Goal: Find specific page/section: Find specific page/section

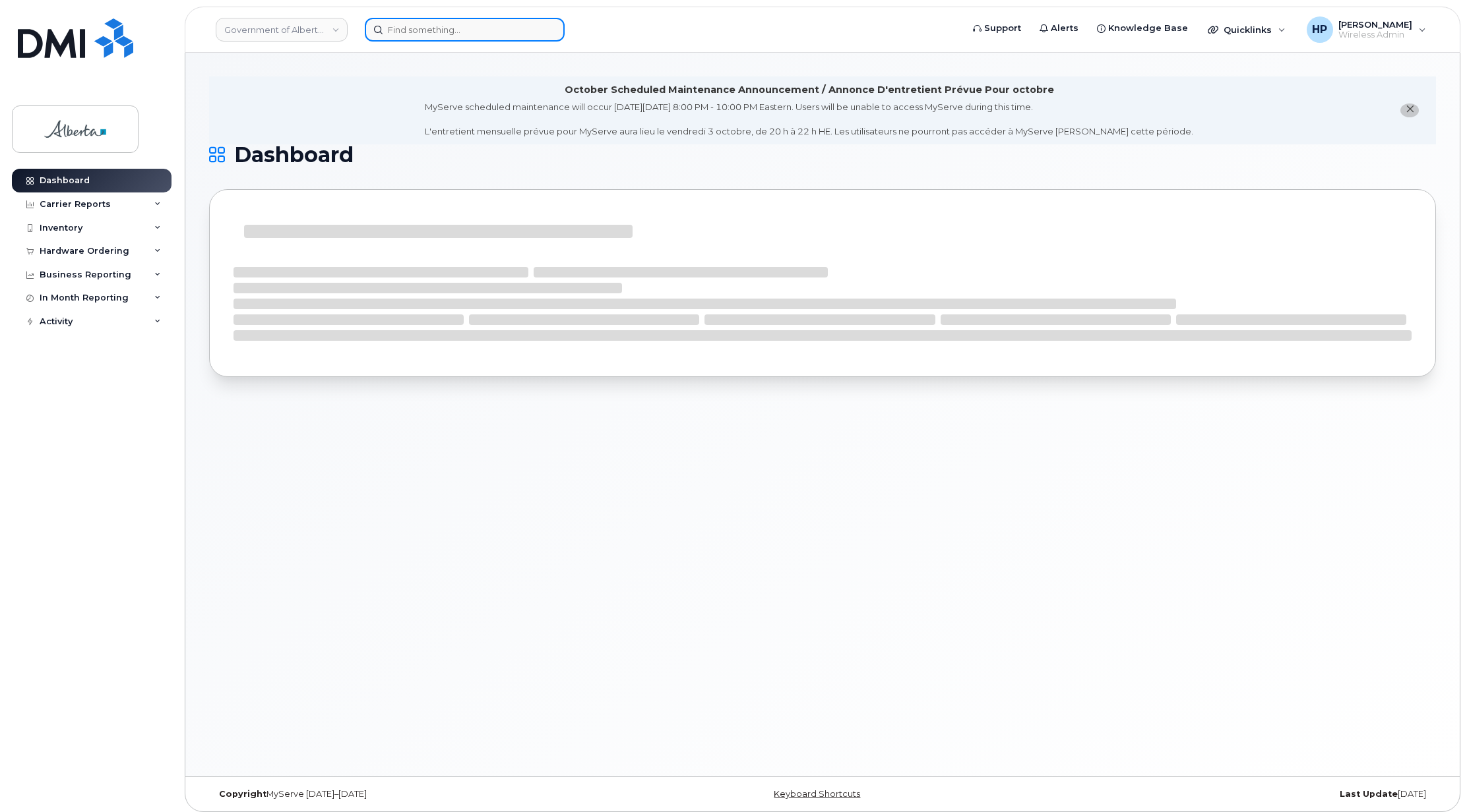
click at [423, 27] on input at bounding box center [465, 30] width 200 height 24
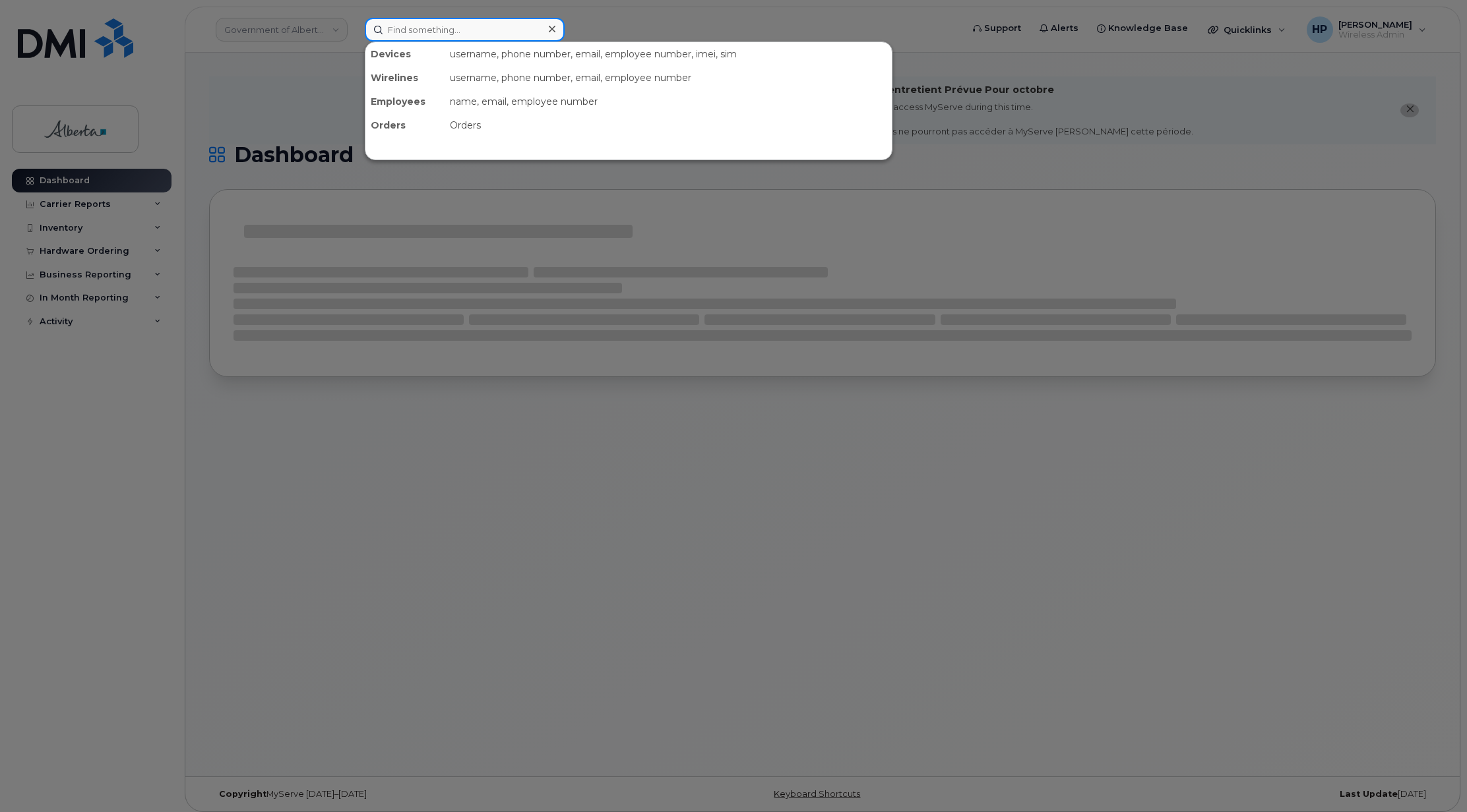
paste input "Sheral Patel"
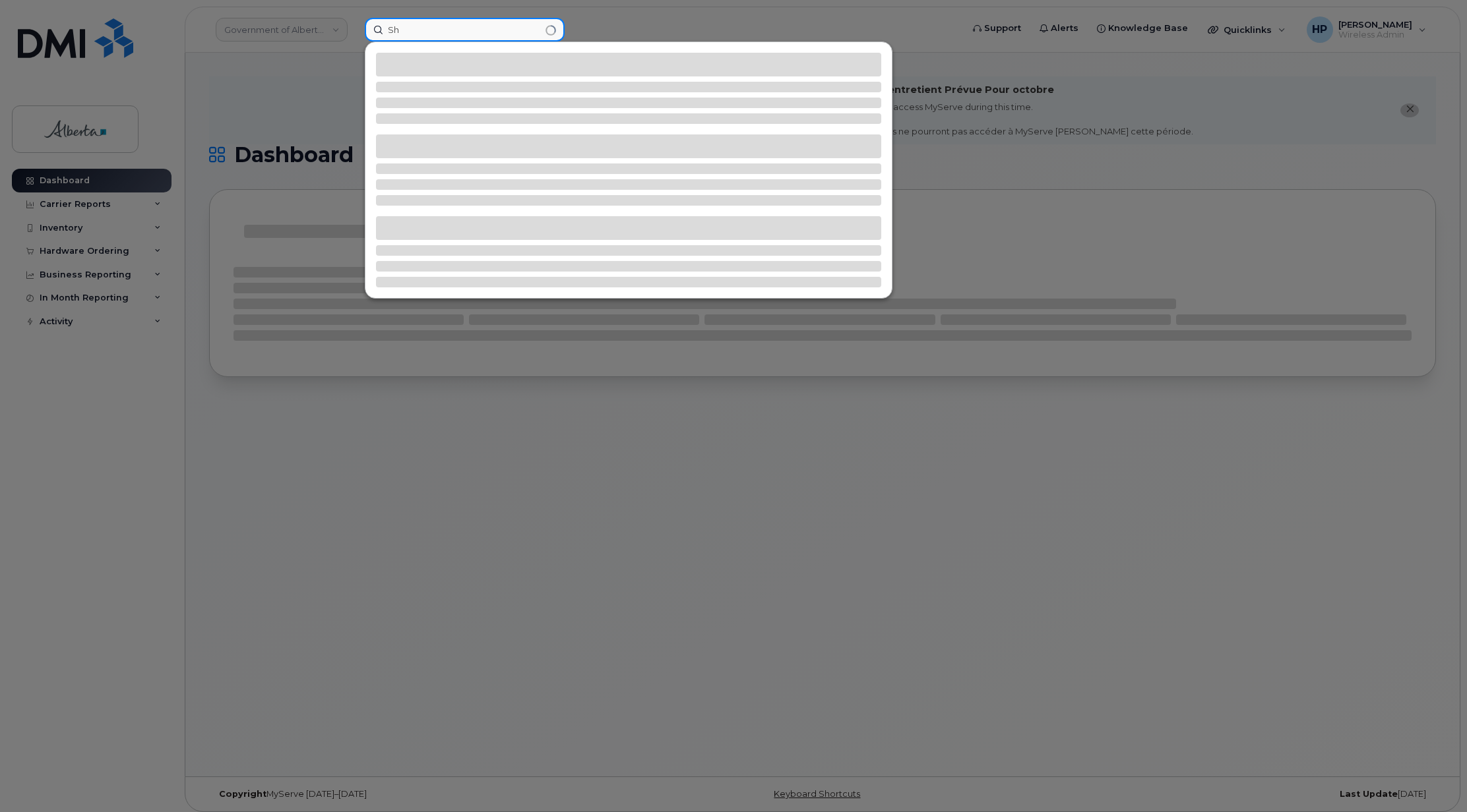
type input "S"
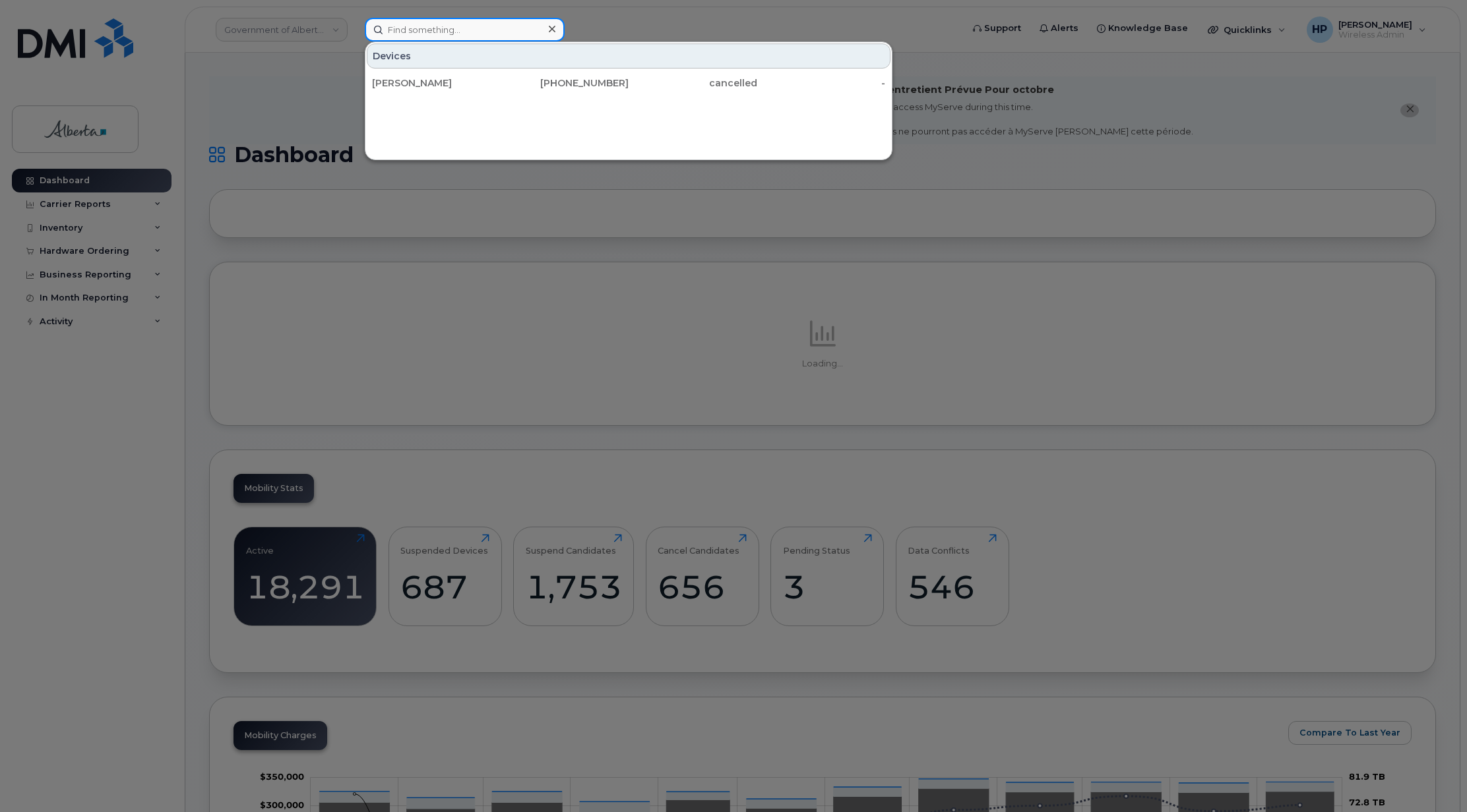
click at [426, 32] on input at bounding box center [465, 30] width 200 height 24
paste input "RITM0939180 \ SCTASK0857807"
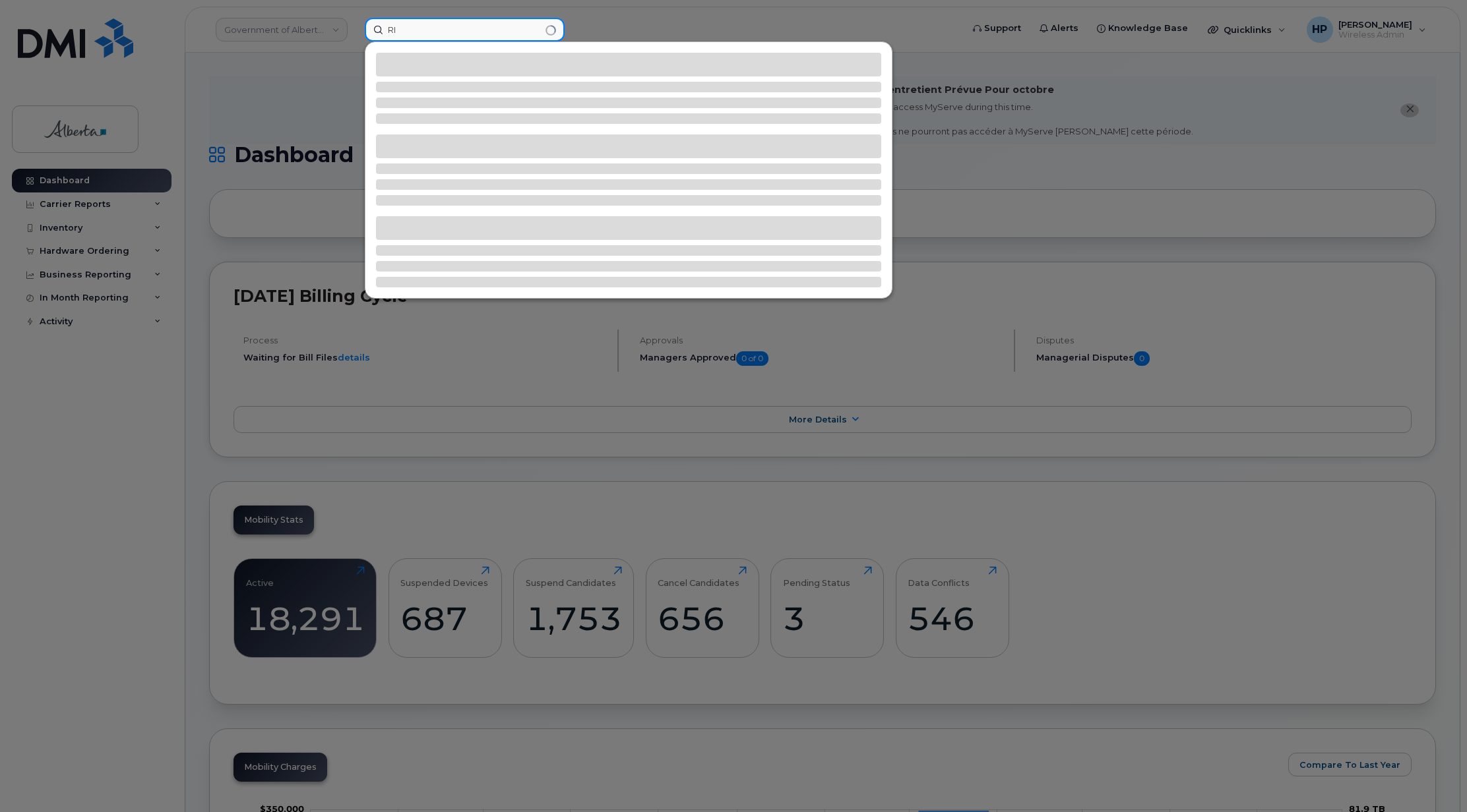
type input "R"
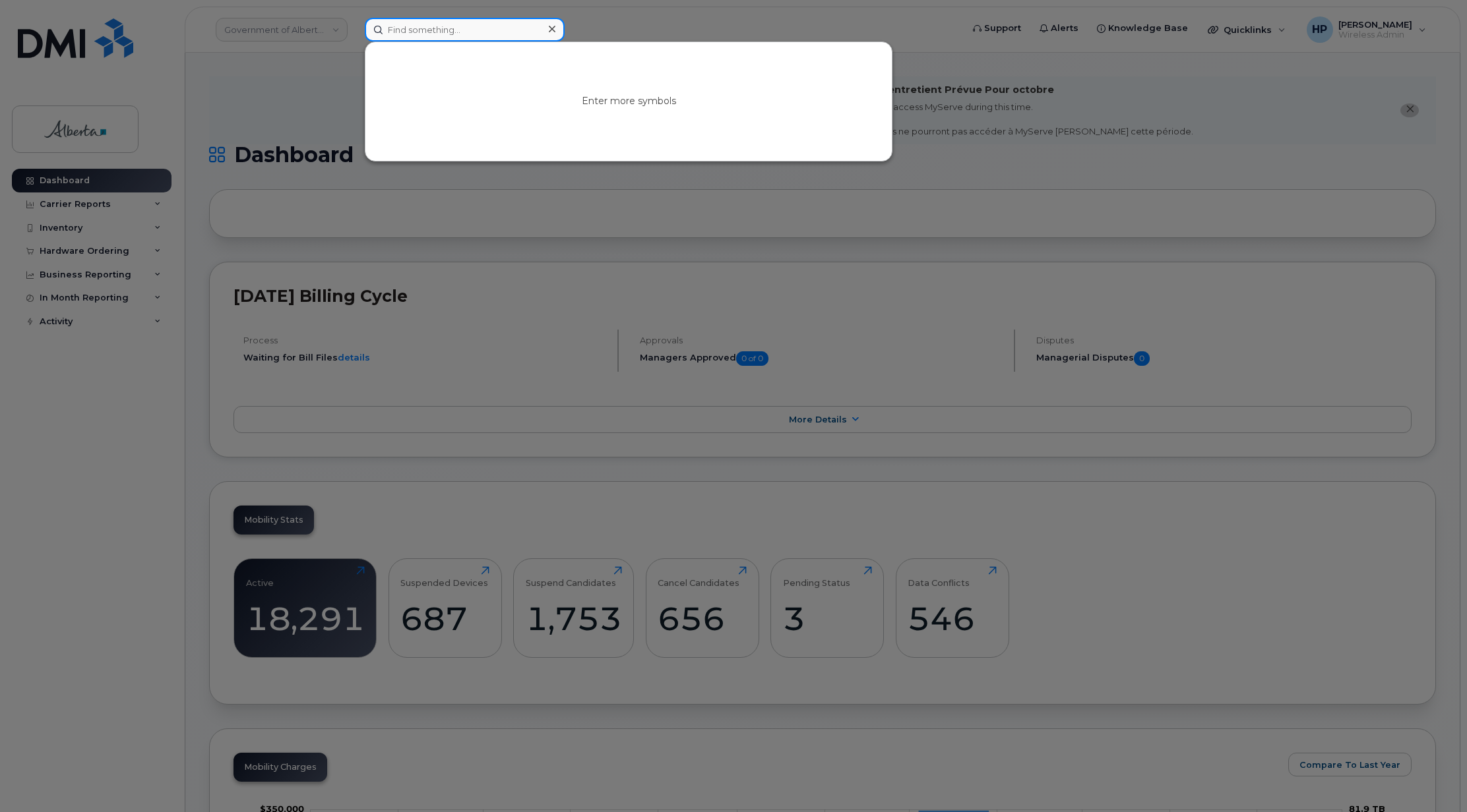
click at [447, 35] on input at bounding box center [465, 30] width 200 height 24
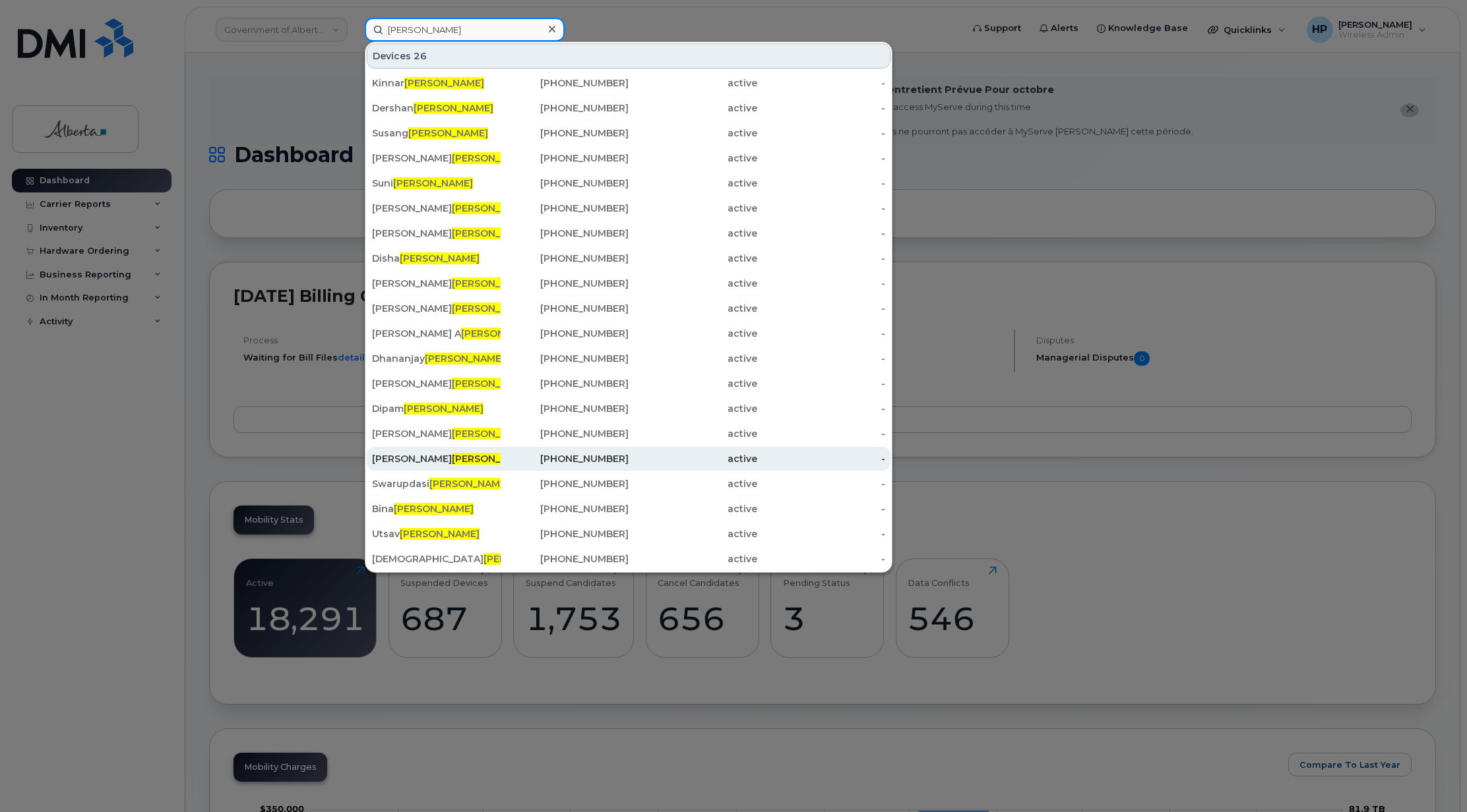
type input "Patel"
click at [405, 462] on div "Harshal Patel" at bounding box center [436, 459] width 128 height 14
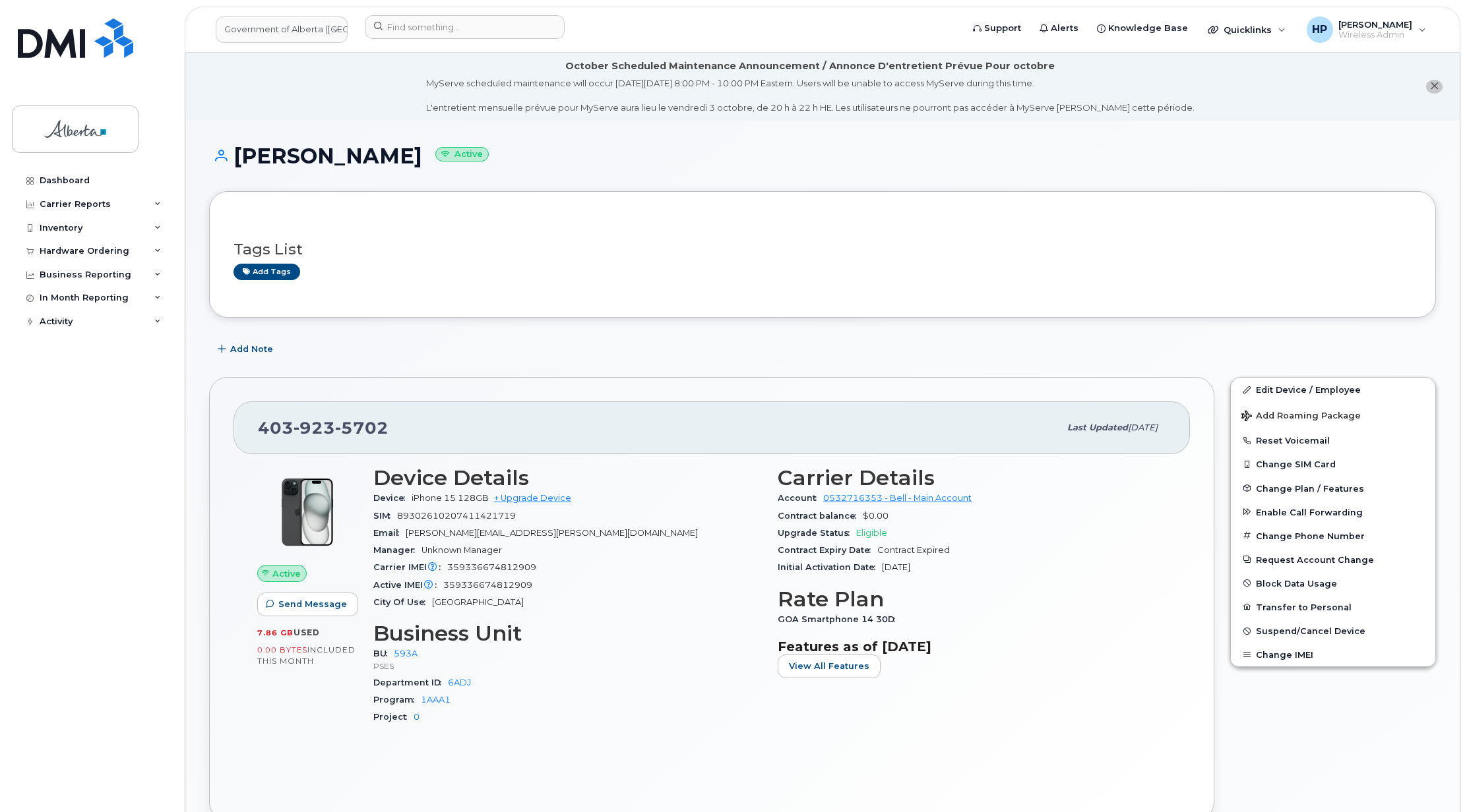
click at [294, 151] on h1 "Harshal Patel Active" at bounding box center [823, 155] width 1227 height 23
drag, startPoint x: 239, startPoint y: 154, endPoint x: 378, endPoint y: 167, distance: 139.6
click at [378, 167] on div "Harshal Patel Active" at bounding box center [823, 167] width 1227 height 47
copy h1 "Harshal Patel"
click at [98, 38] on img at bounding box center [76, 38] width 116 height 40
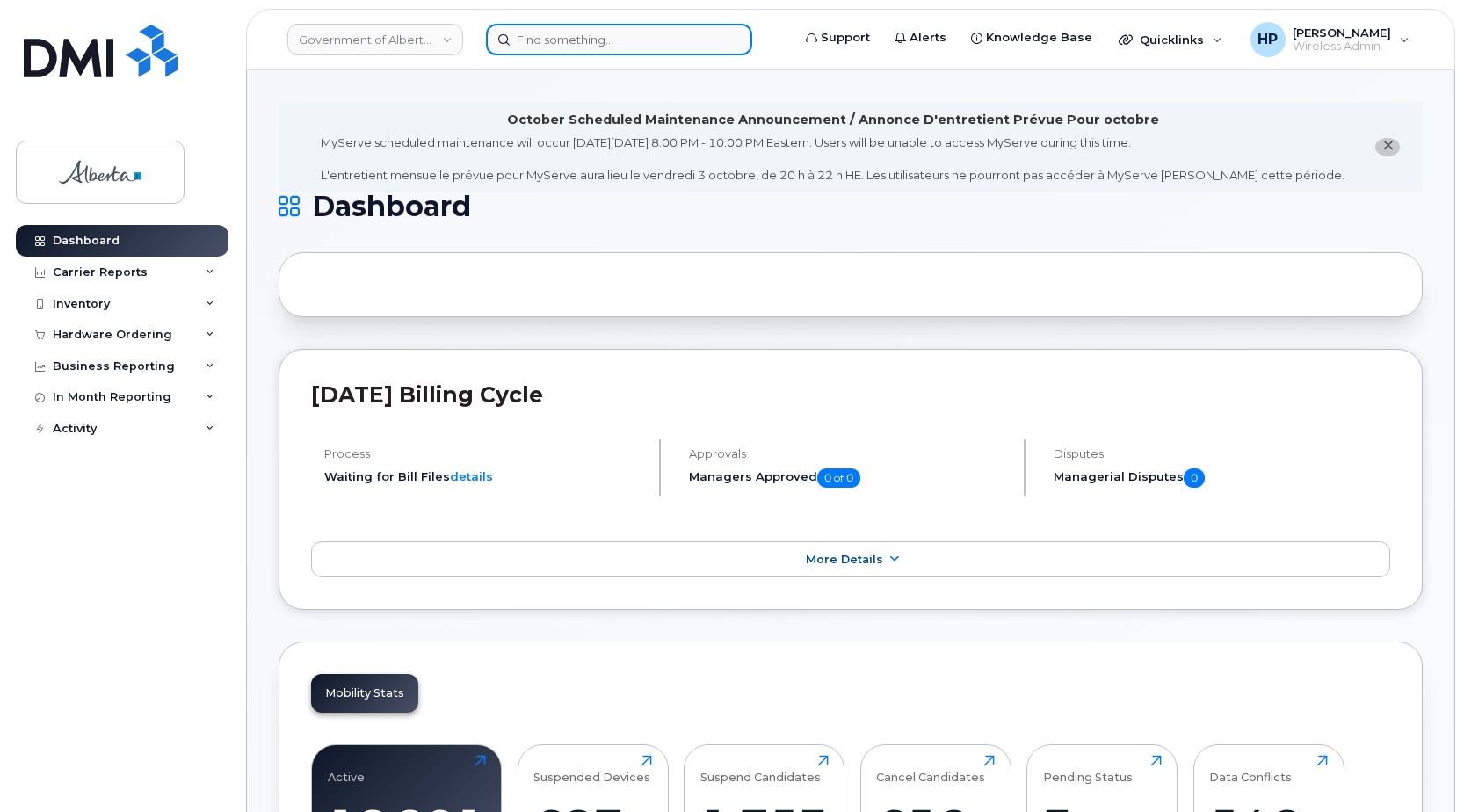
click at [612, 33] on input at bounding box center [619, 40] width 266 height 32
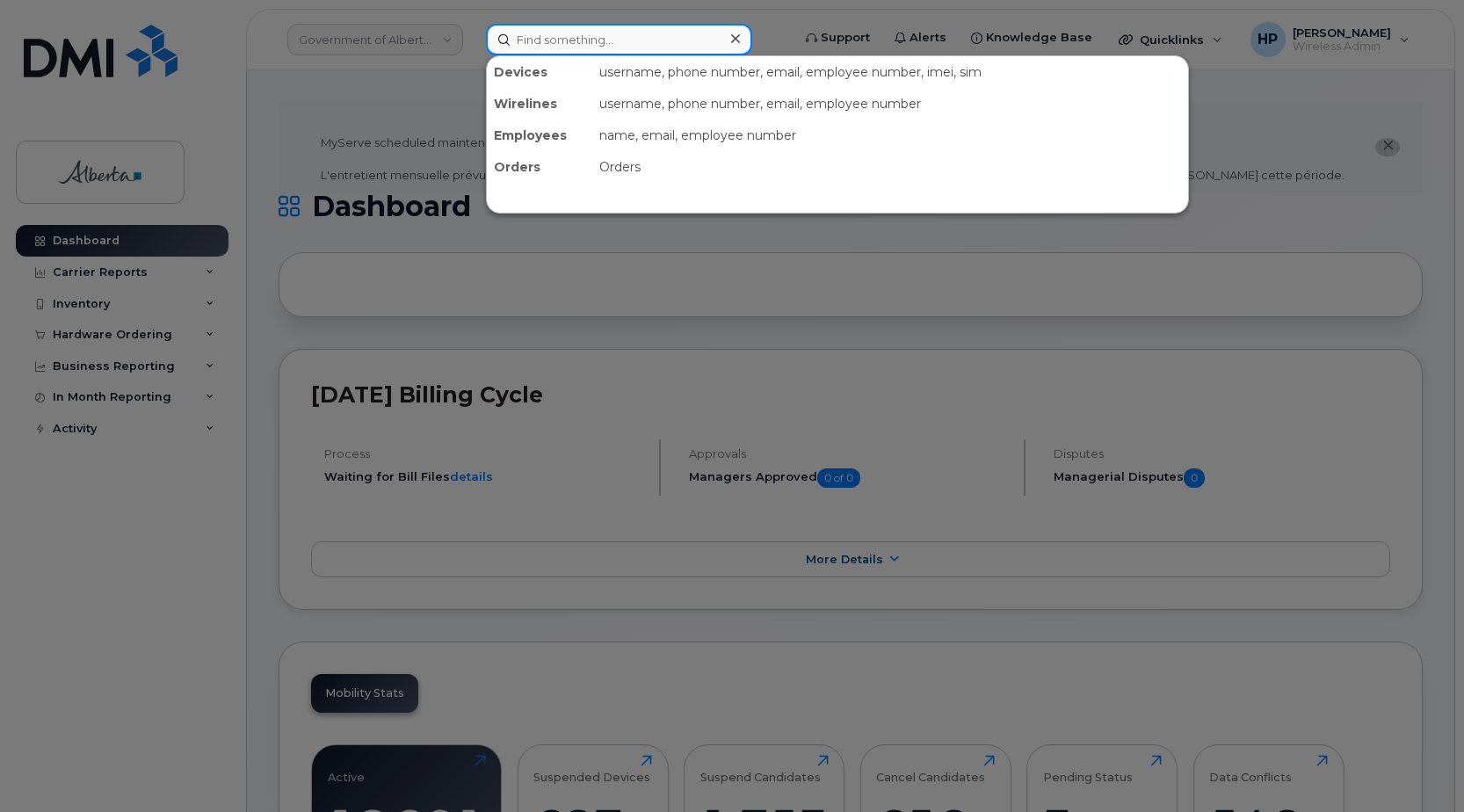
paste input "7809062747"
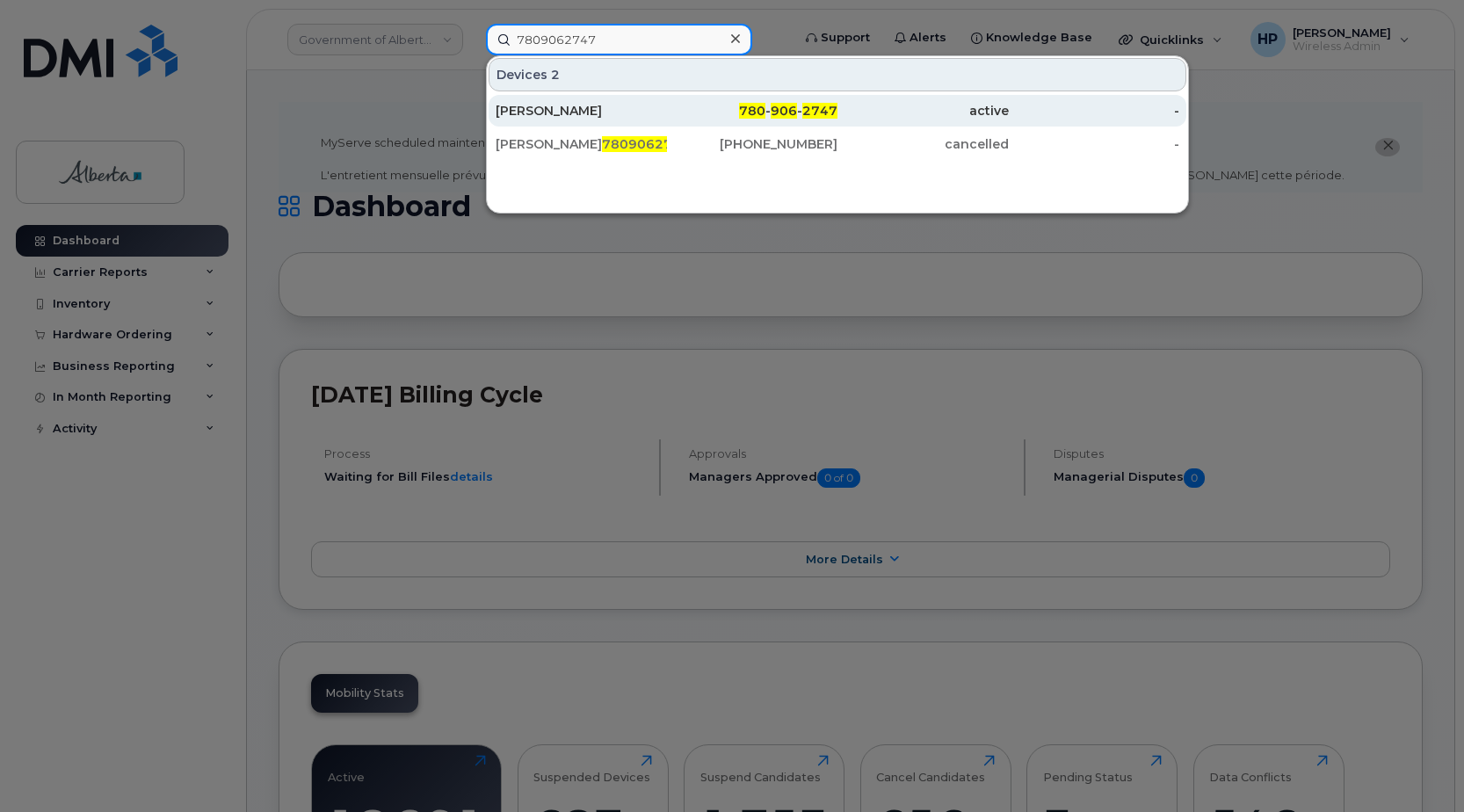
type input "7809062747"
click at [544, 112] on div "Vivian Yeung" at bounding box center [581, 111] width 171 height 18
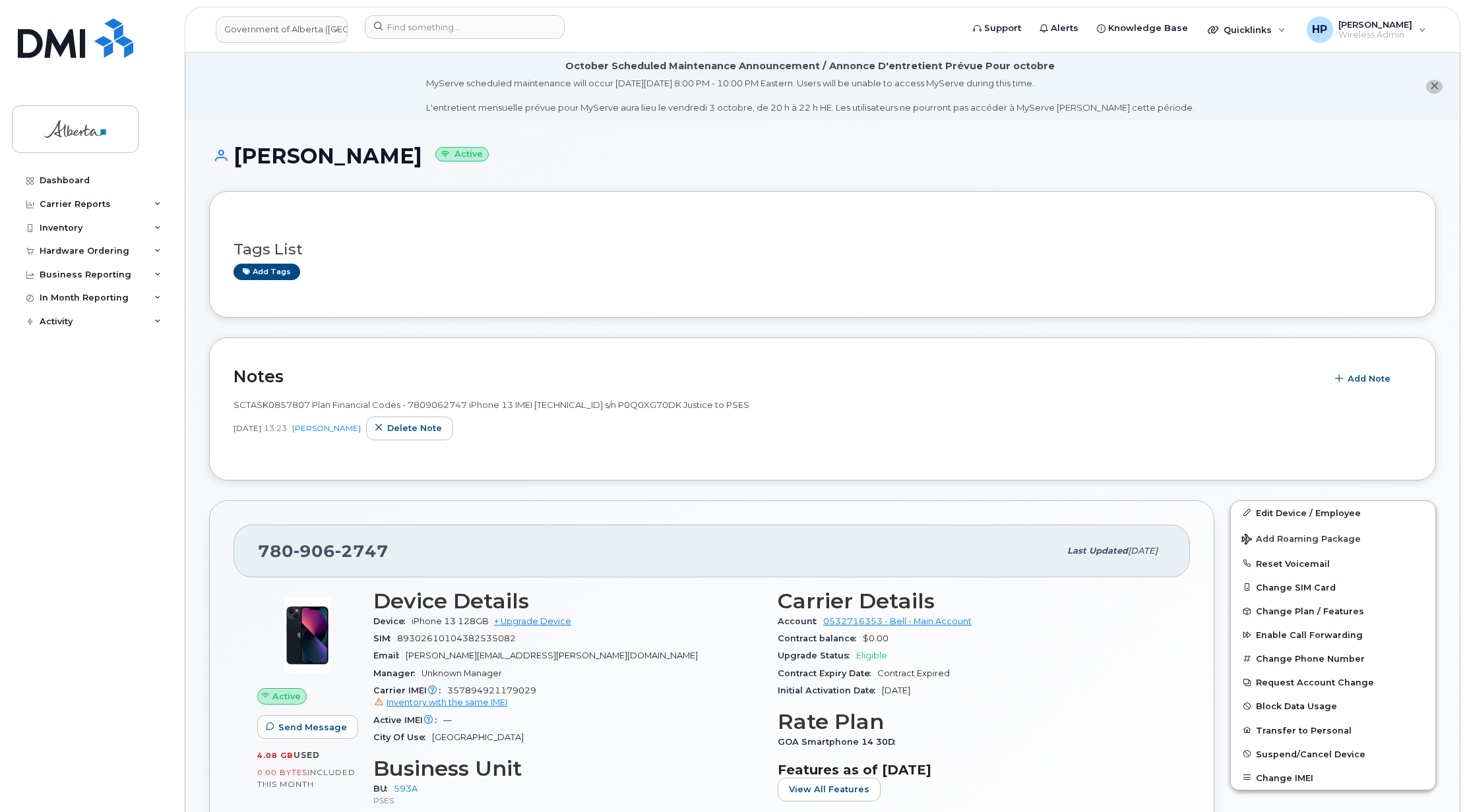
click at [254, 94] on li "October Scheduled Maintenance Announcement / Annonce D'entretient Prévue Pour o…" at bounding box center [822, 86] width 1274 height 68
click at [417, 28] on input at bounding box center [465, 27] width 200 height 24
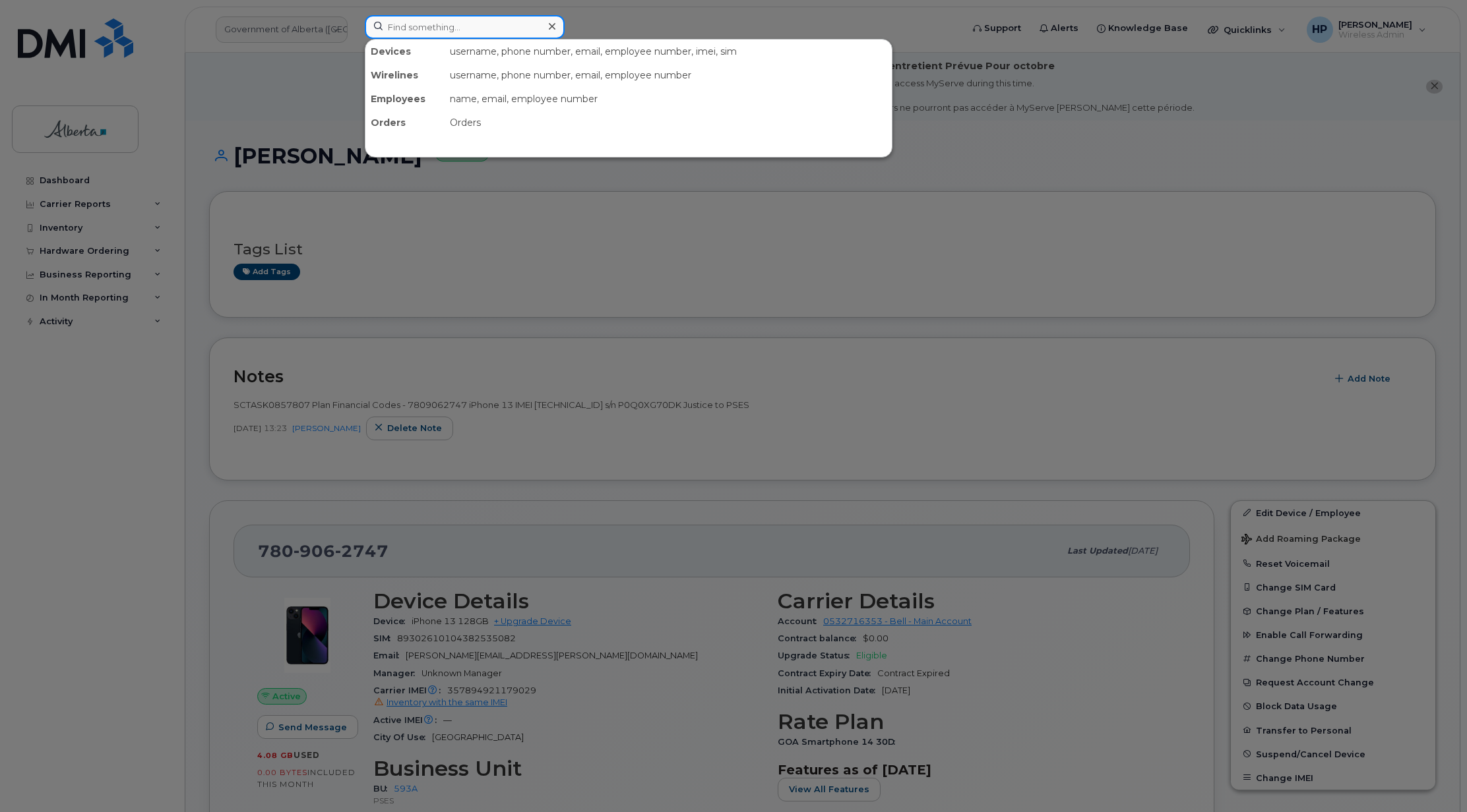
paste input "4038280203"
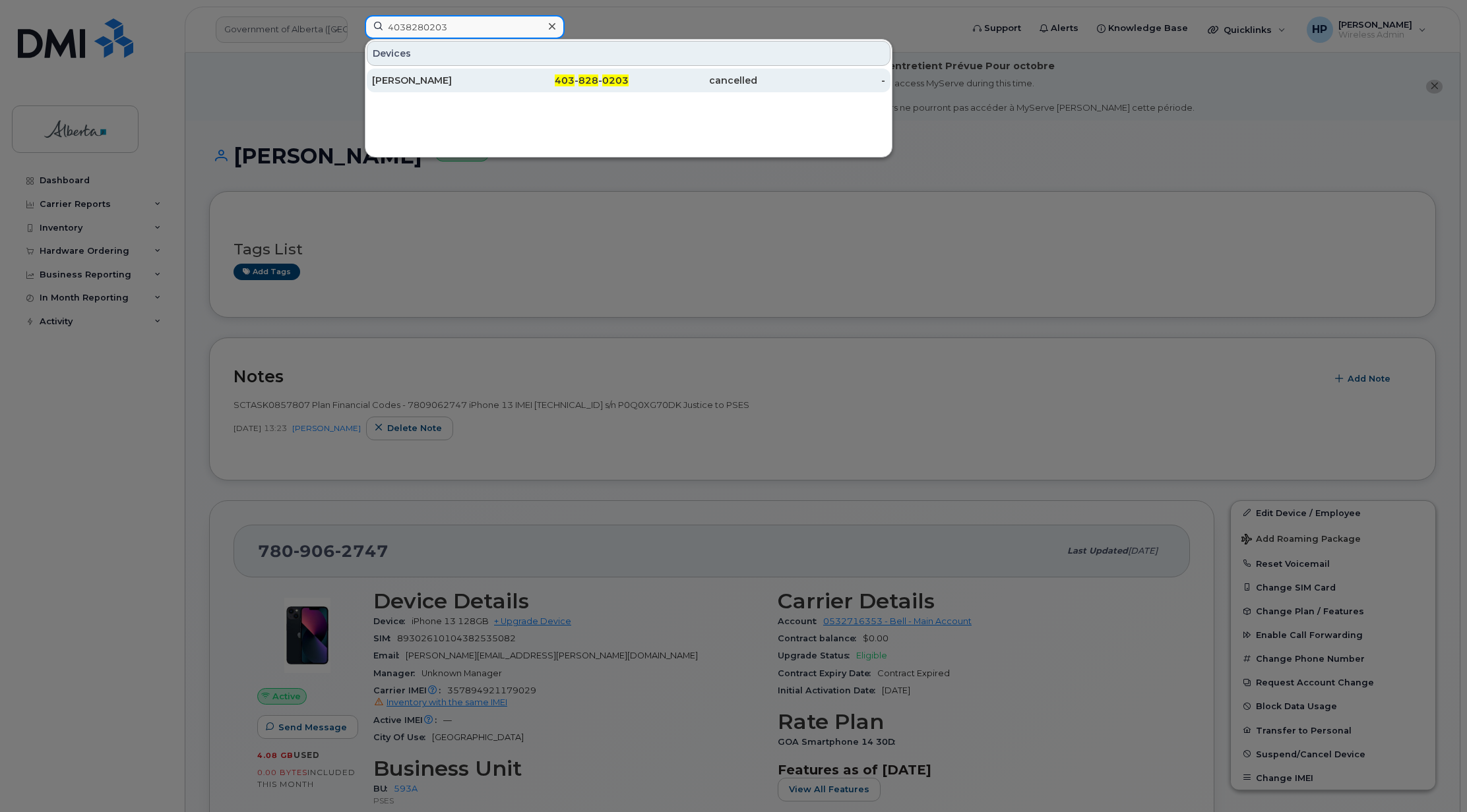
type input "4038280203"
click at [410, 80] on div "Carmen Clawson" at bounding box center [436, 80] width 128 height 14
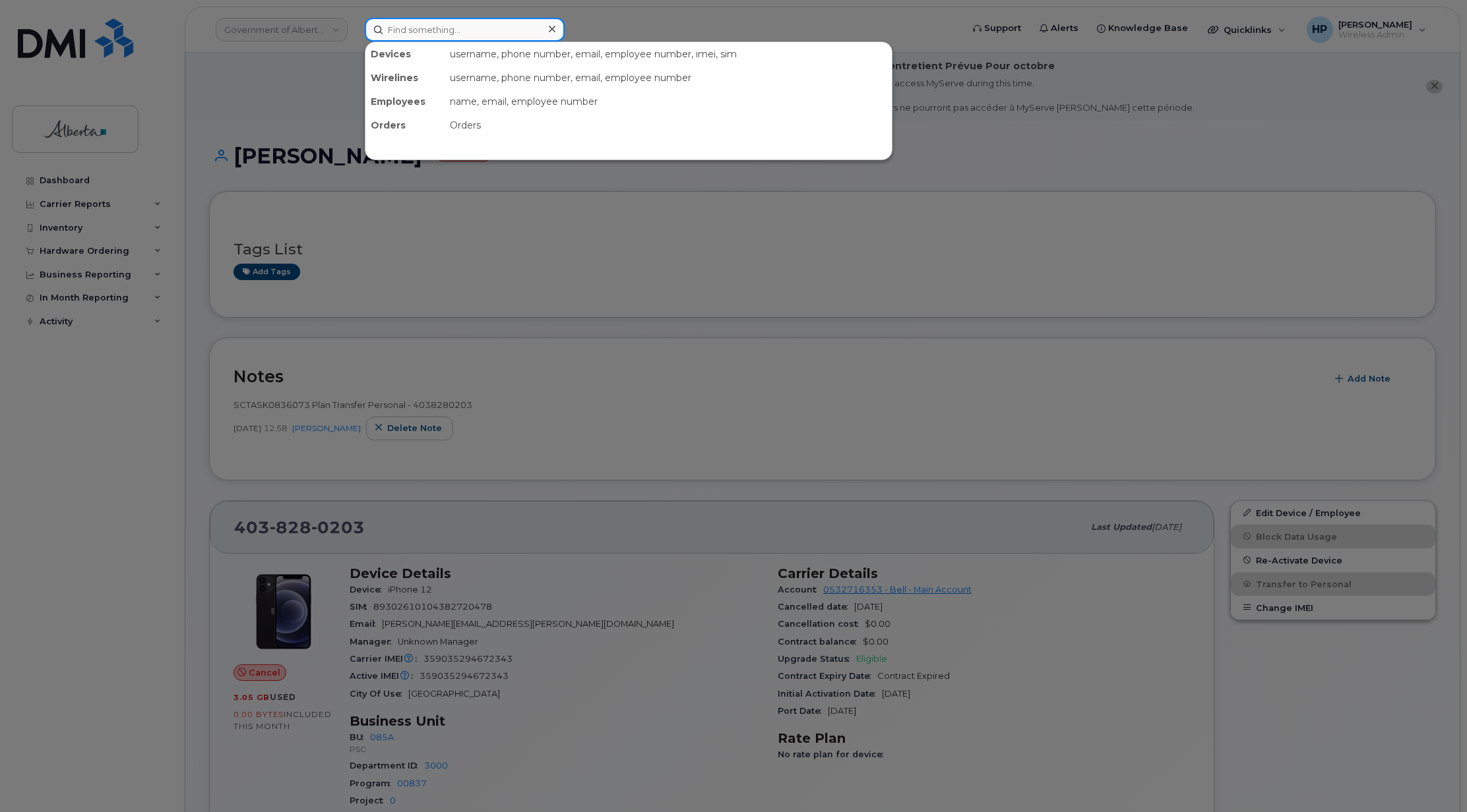
click at [429, 22] on input at bounding box center [465, 30] width 200 height 24
paste input "5873404281"
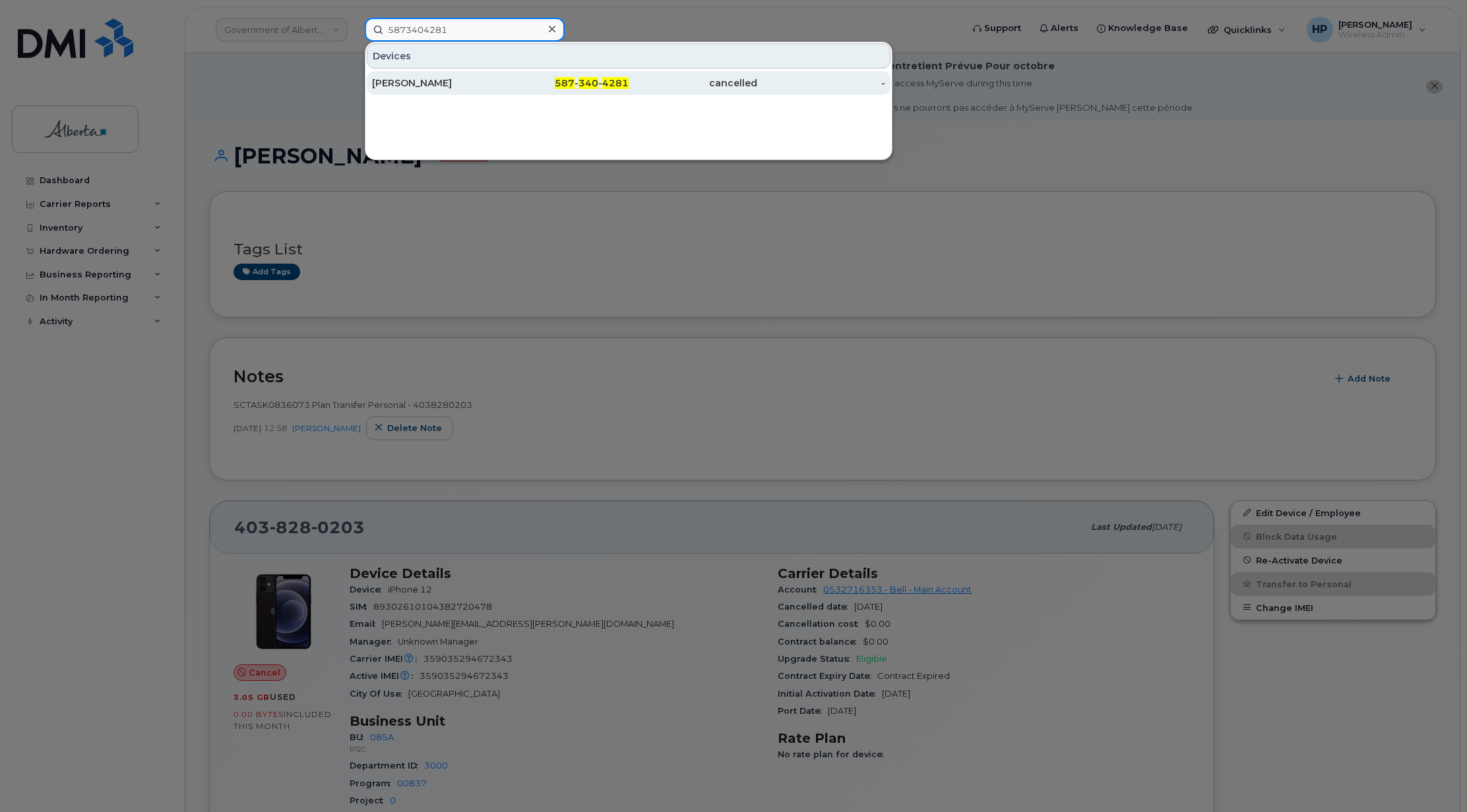
type input "5873404281"
click at [412, 80] on div "[PERSON_NAME]" at bounding box center [436, 83] width 128 height 14
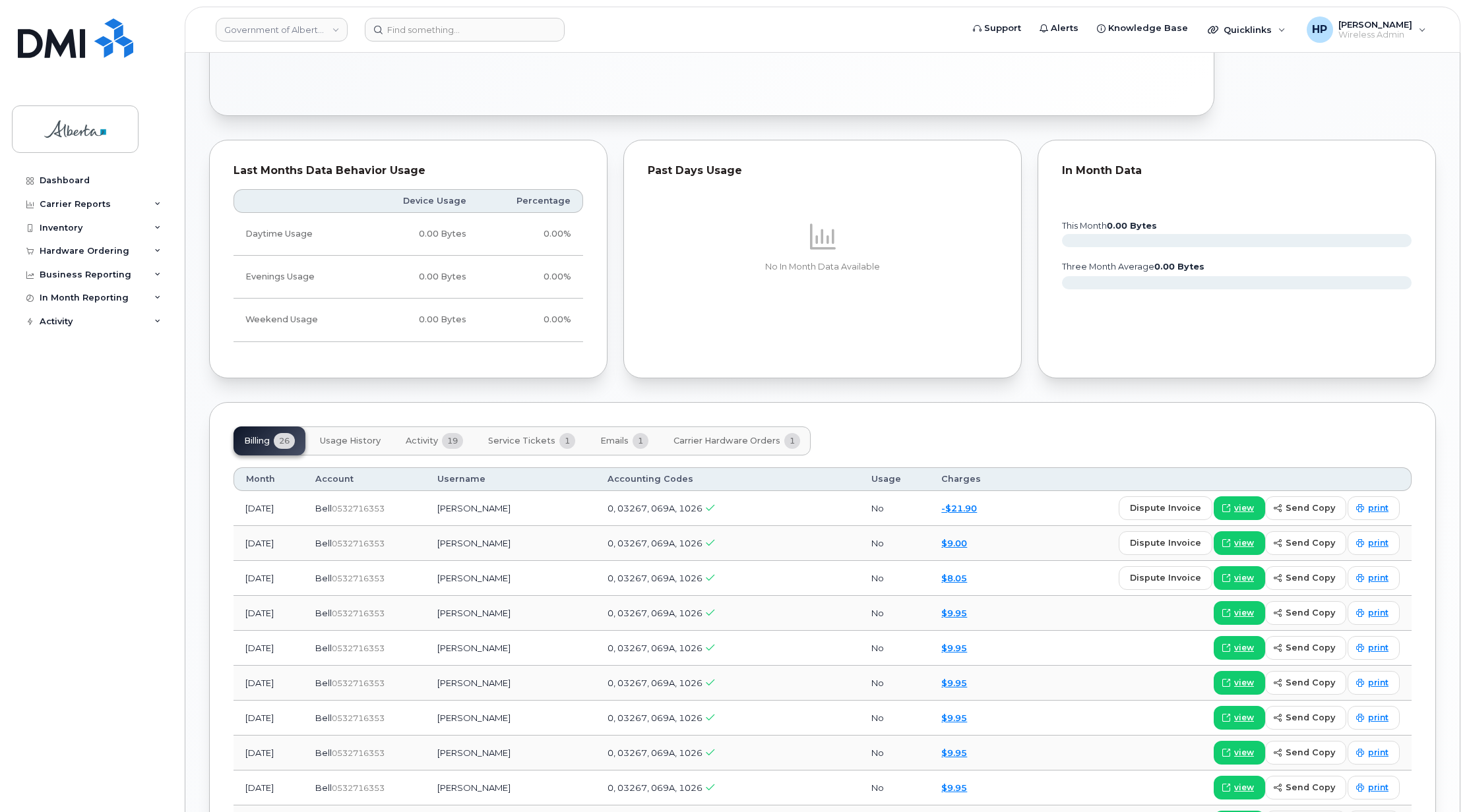
scroll to position [902, 0]
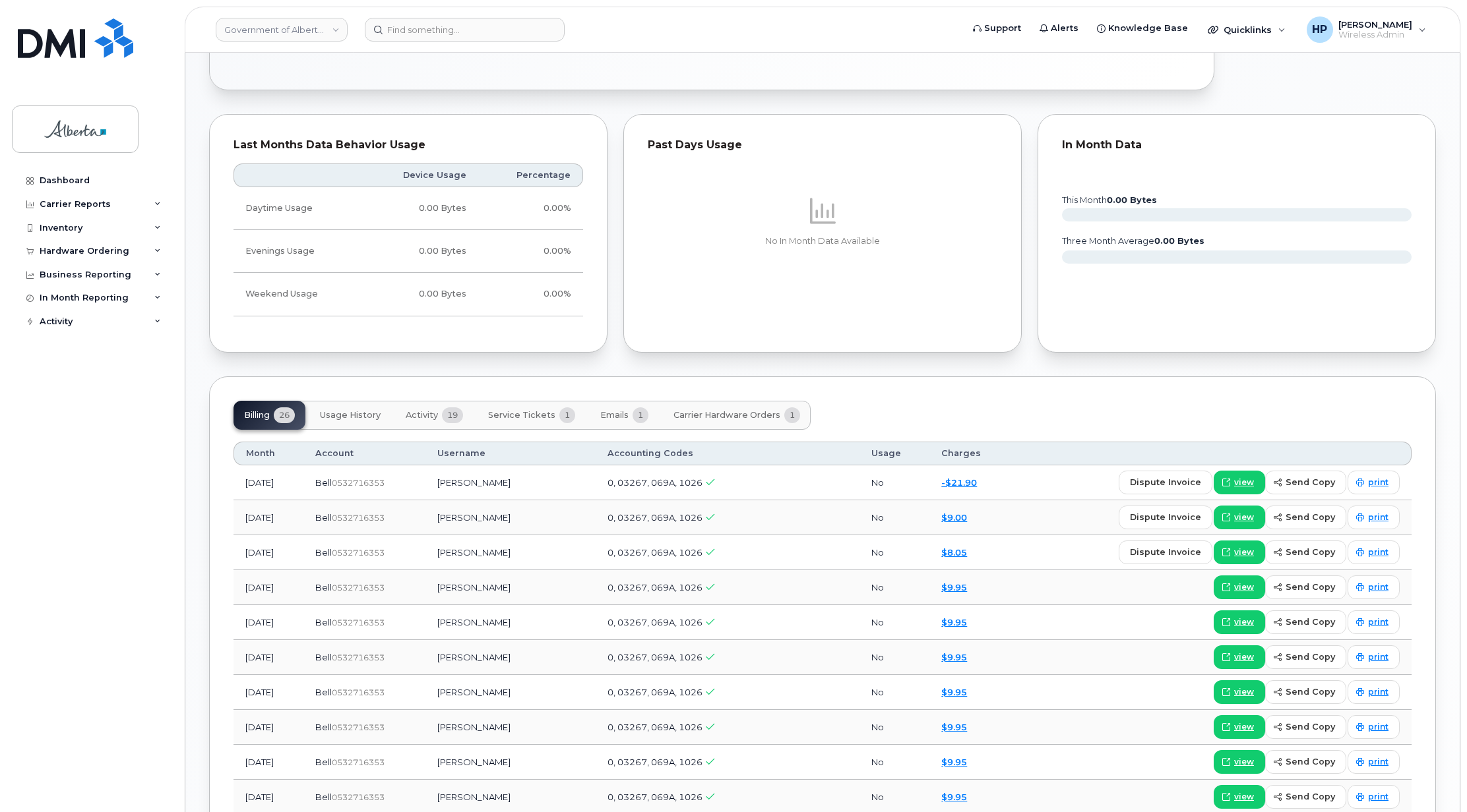
click at [375, 421] on span "Usage History" at bounding box center [350, 415] width 61 height 11
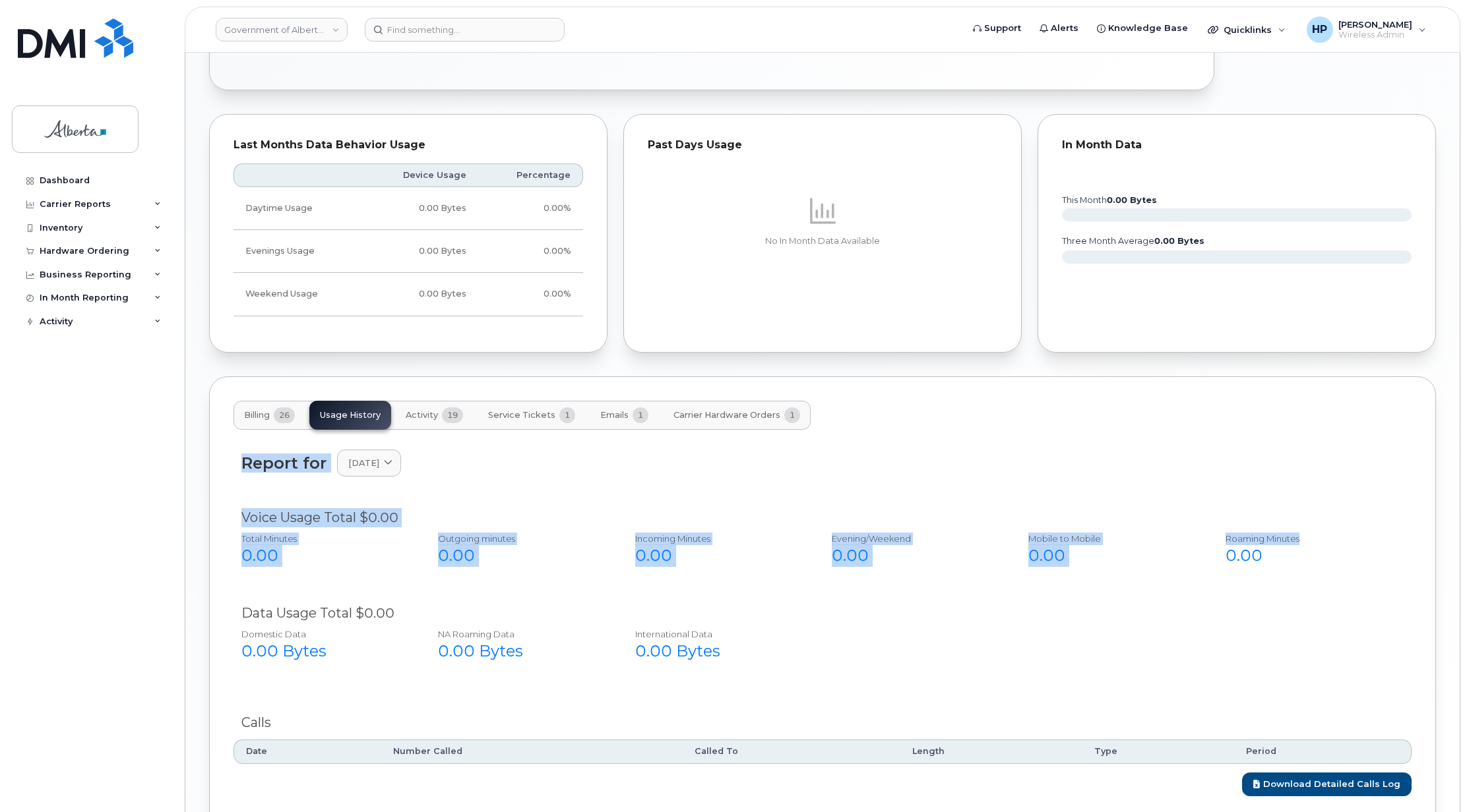
drag, startPoint x: 1463, startPoint y: 420, endPoint x: 1470, endPoint y: 537, distance: 117.2
click at [976, 462] on div "Report for [DATE] [DATE] March February January [DATE] November October Septemb…" at bounding box center [823, 463] width 1162 height 27
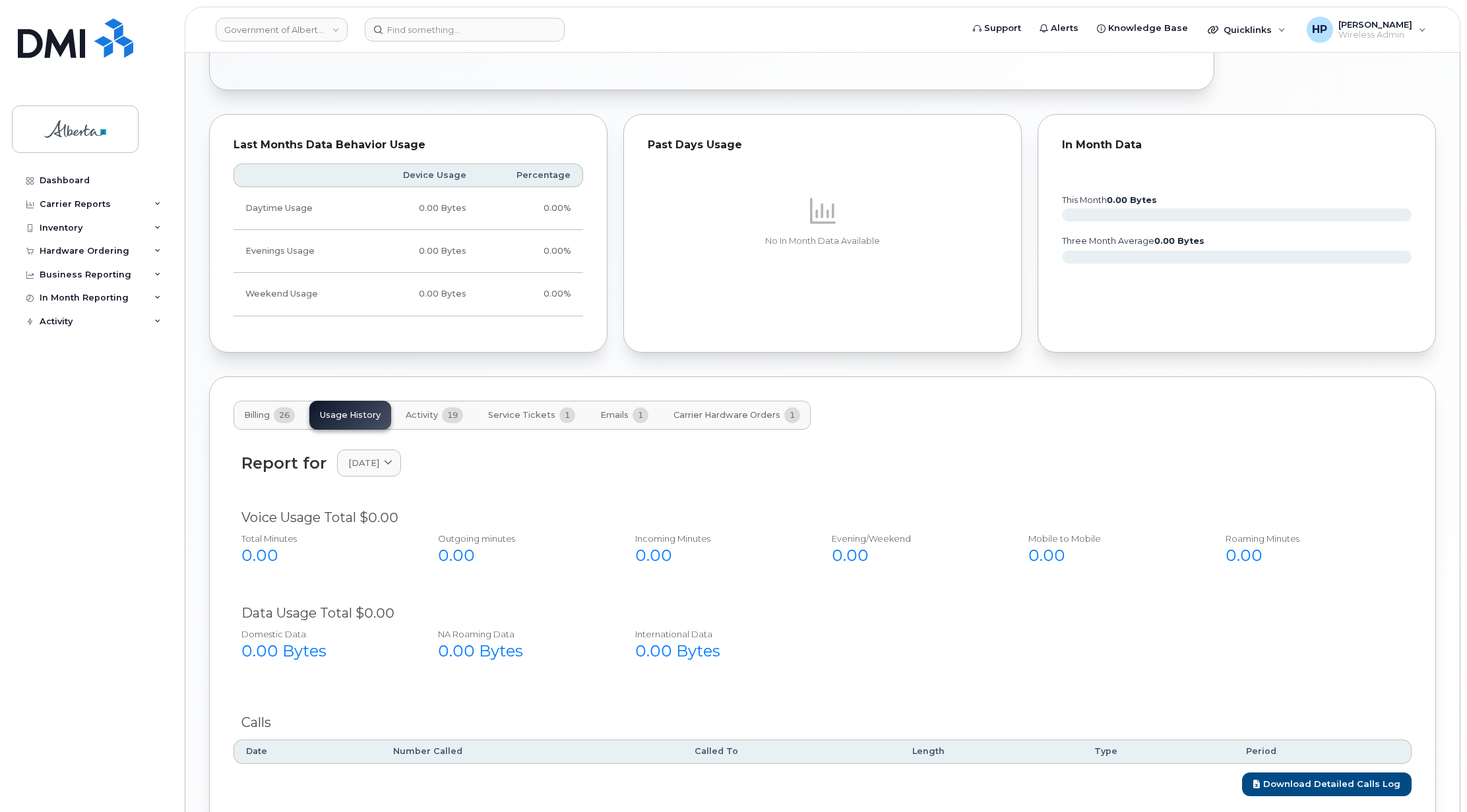
click at [275, 423] on button "Billing 26" at bounding box center [270, 415] width 72 height 29
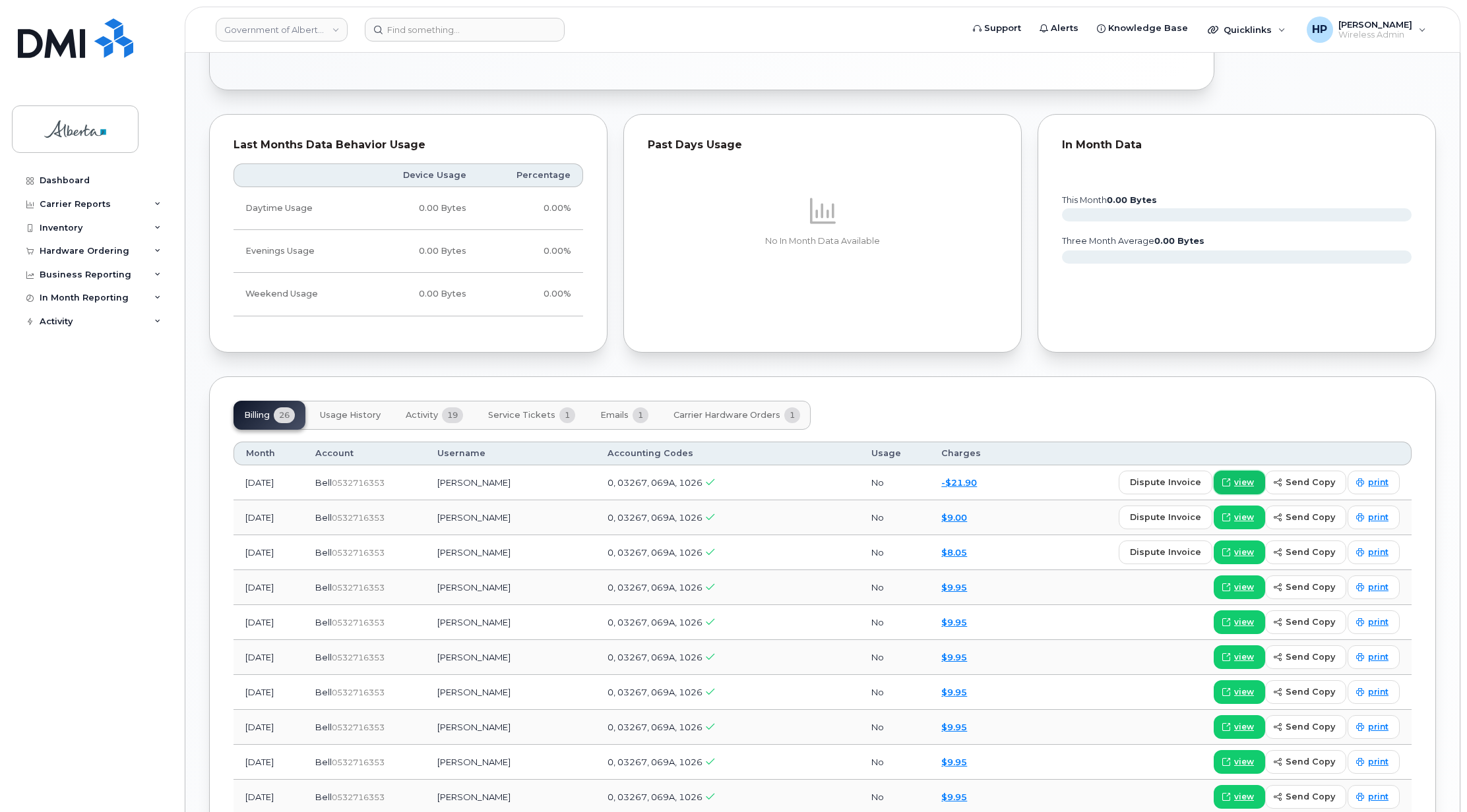
click at [1252, 486] on span "view" at bounding box center [1244, 483] width 20 height 12
